Goal: Navigation & Orientation: Find specific page/section

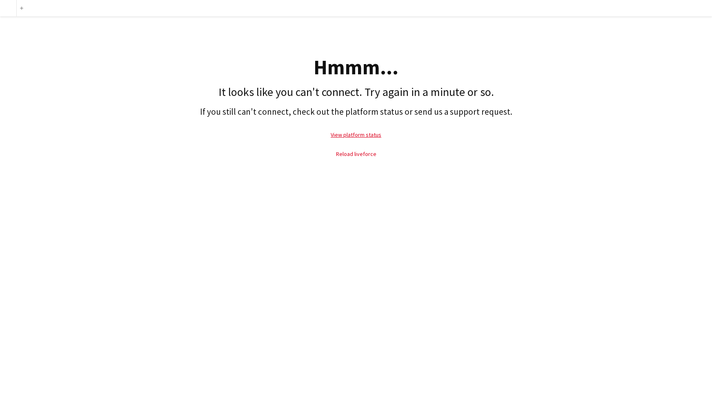
click at [360, 156] on link "Reload liveforce" at bounding box center [356, 153] width 40 height 7
click at [360, 151] on link "Reload liveforce" at bounding box center [356, 153] width 40 height 7
